Goal: Task Accomplishment & Management: Use online tool/utility

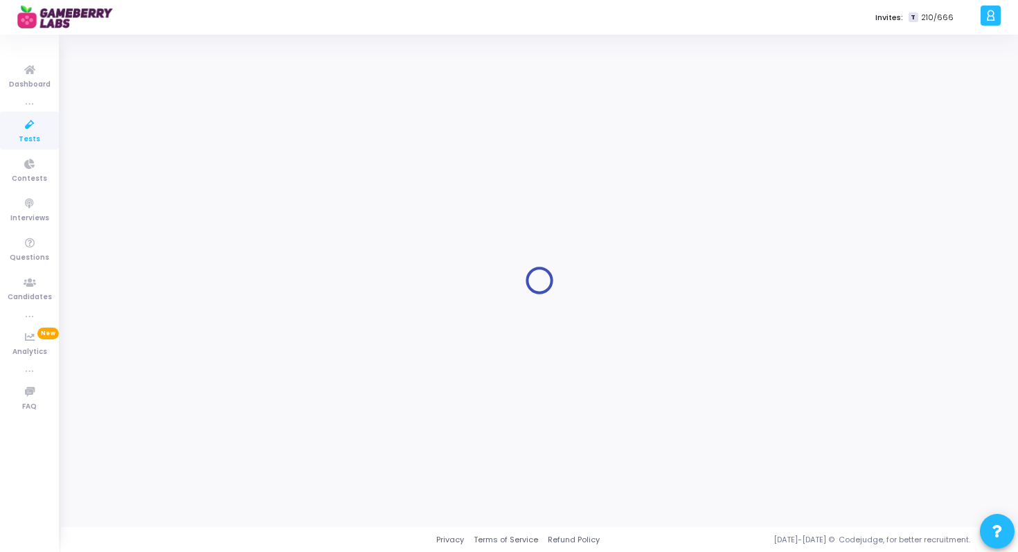
click at [32, 138] on span "Tests" at bounding box center [29, 140] width 21 height 12
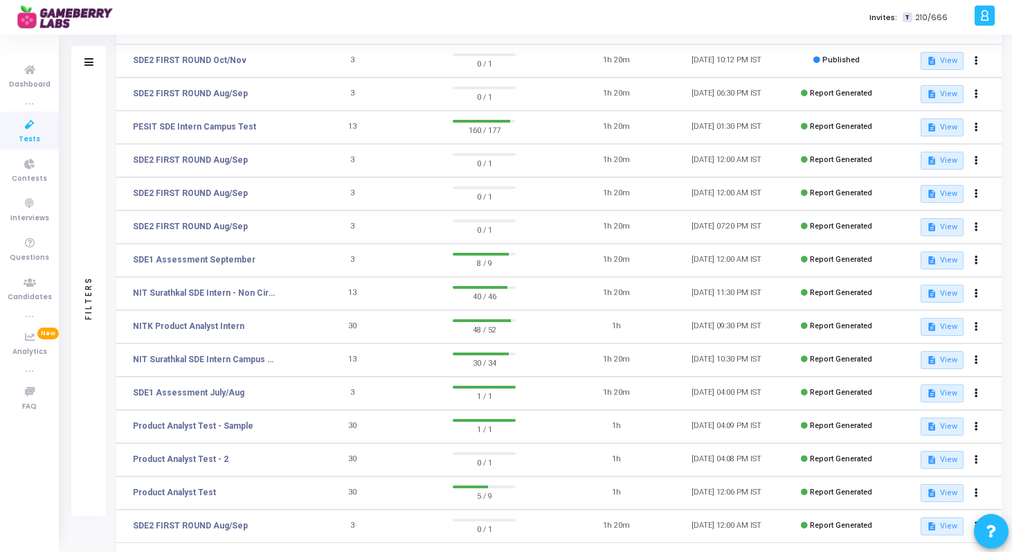
scroll to position [185, 0]
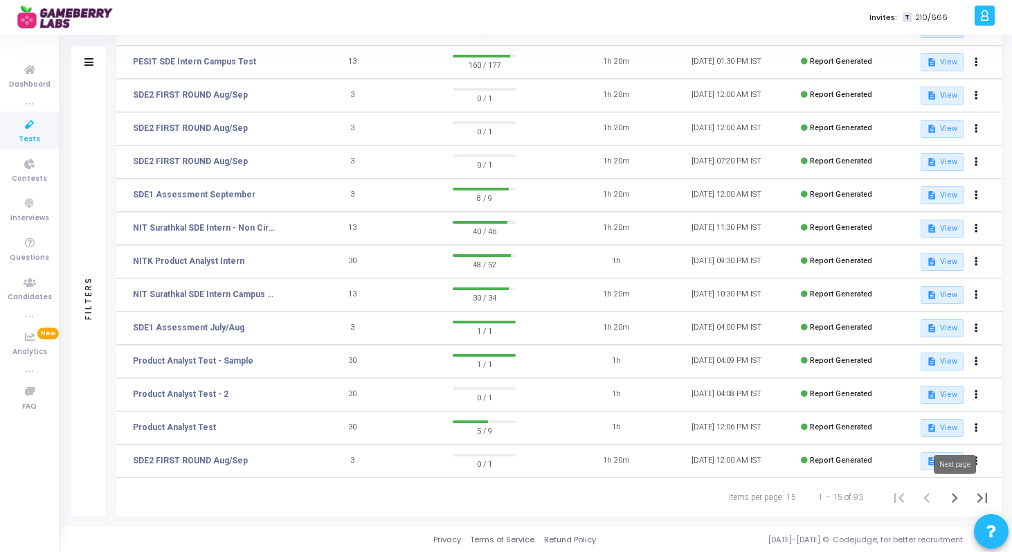
click at [955, 500] on icon "Next page" at bounding box center [954, 497] width 19 height 19
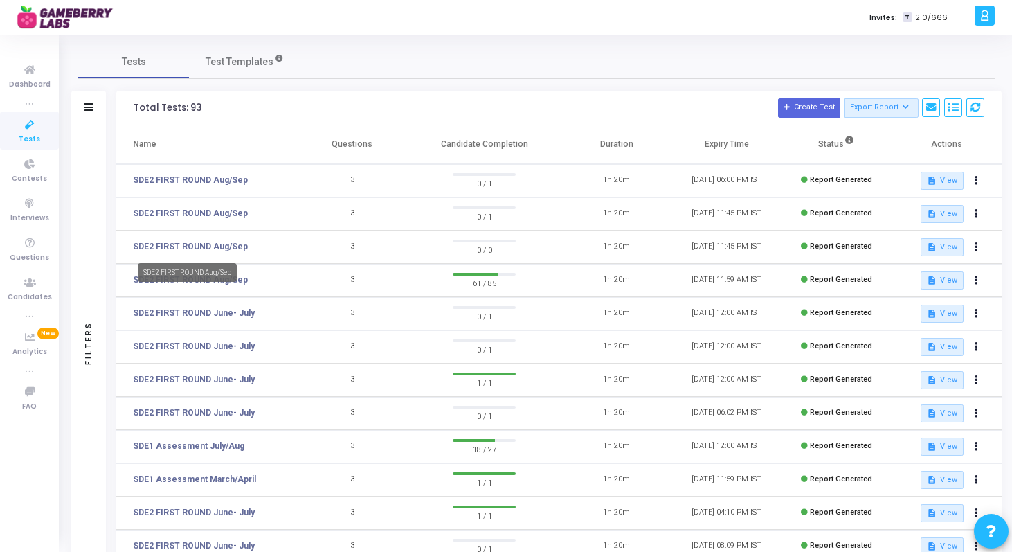
click at [151, 277] on div "SDE2 FIRST ROUND Aug/Sep" at bounding box center [187, 272] width 99 height 19
click at [197, 275] on link "SDE2 FIRST ROUND Aug/Sep" at bounding box center [190, 279] width 115 height 12
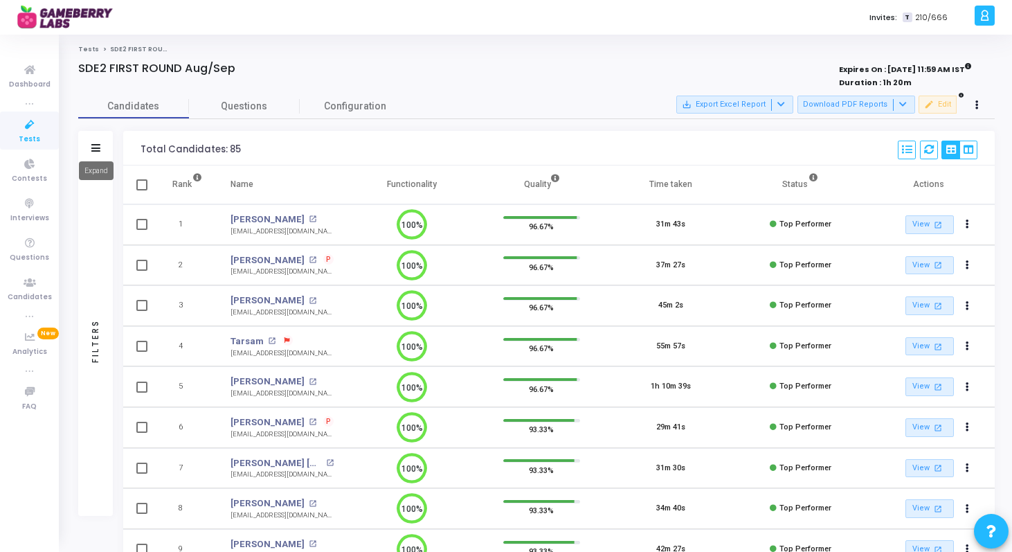
click at [98, 146] on icon at bounding box center [95, 148] width 9 height 8
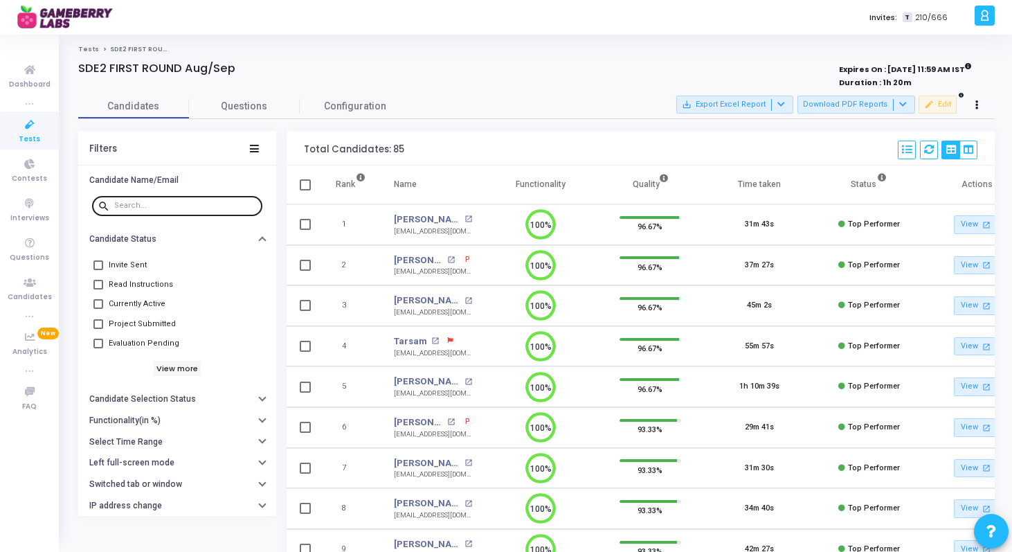
click at [171, 202] on input "text" at bounding box center [185, 205] width 143 height 8
paste input "[PERSON_NAME]"
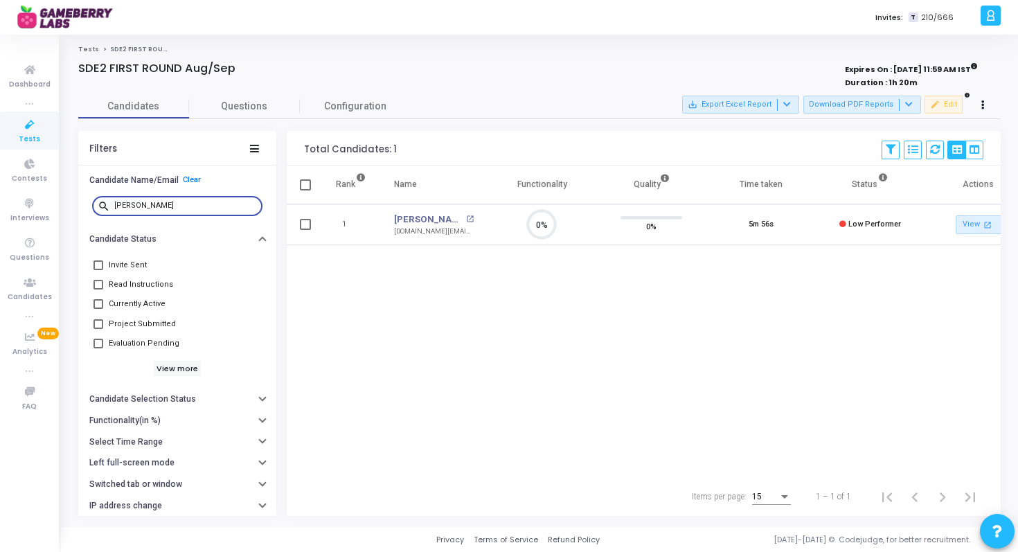
paste input "[PERSON_NAME]"
paste input "[PERSON_NAME][DEMOGRAPHIC_DATA]"
paste input "[PERSON_NAME]"
type input "[PERSON_NAME]"
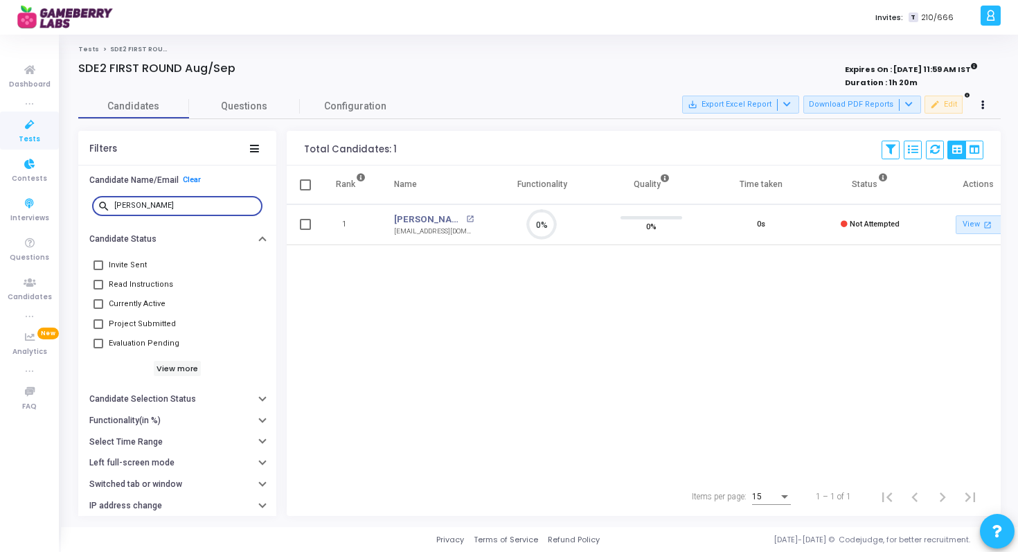
click at [37, 138] on span "Tests" at bounding box center [29, 140] width 21 height 12
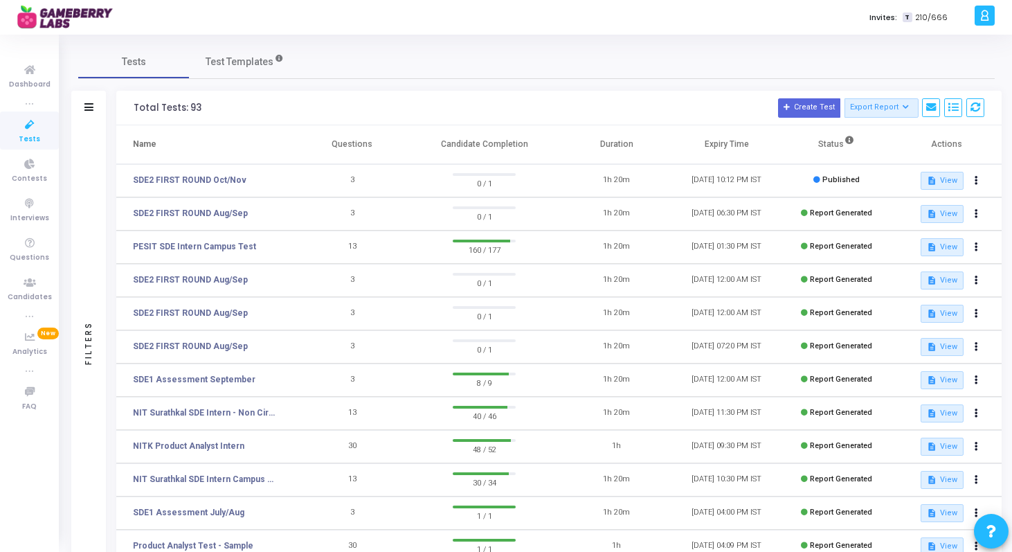
click at [16, 130] on icon at bounding box center [29, 124] width 29 height 17
